Goal: Task Accomplishment & Management: Manage account settings

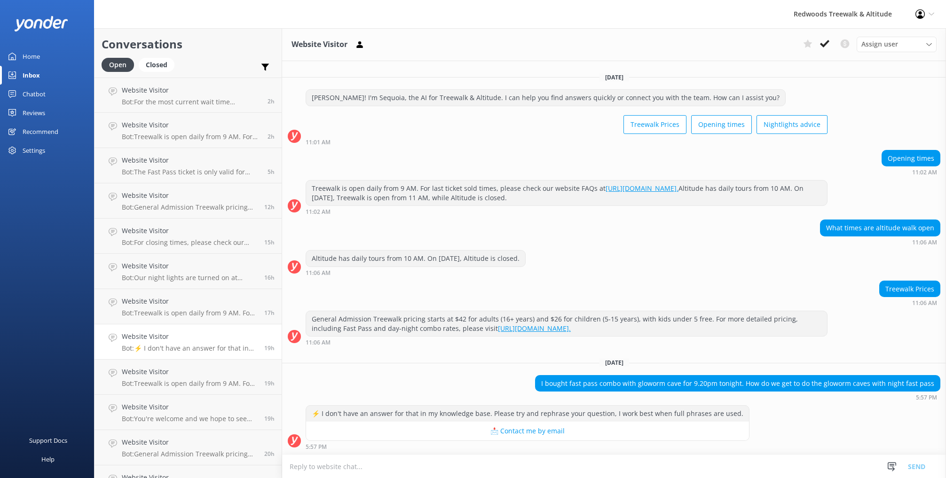
click at [46, 58] on link "Home" at bounding box center [47, 56] width 94 height 19
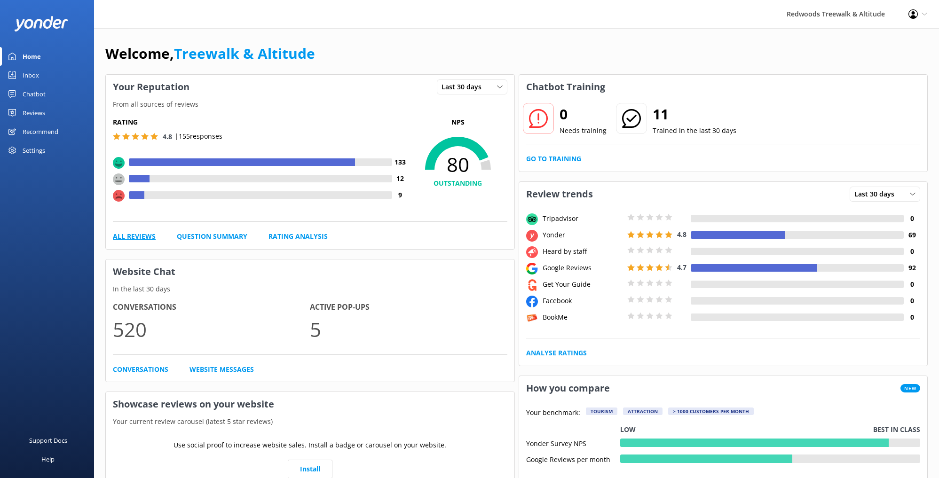
click at [116, 238] on link "All Reviews" at bounding box center [134, 236] width 43 height 10
